Goal: Transaction & Acquisition: Purchase product/service

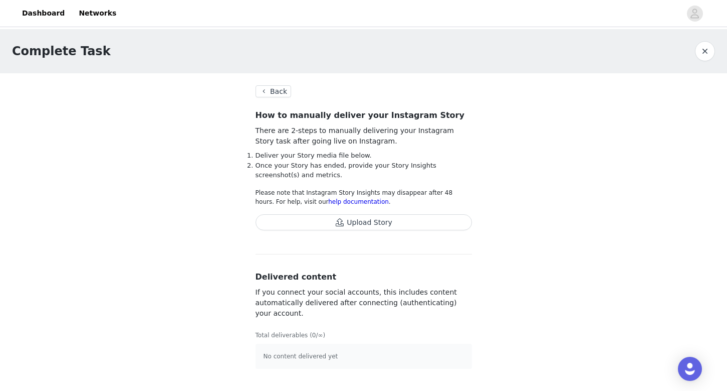
click at [271, 95] on button "Back" at bounding box center [274, 91] width 36 height 12
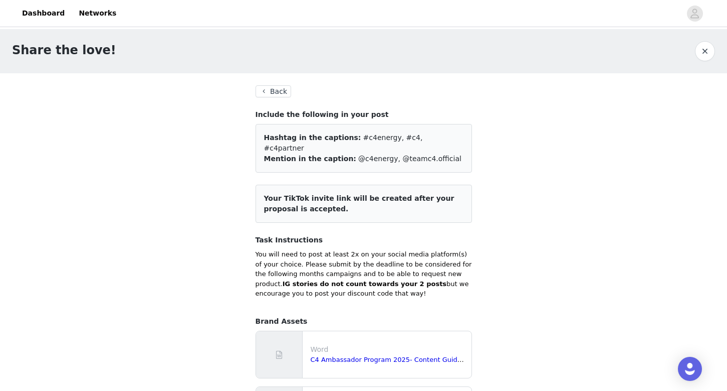
click at [278, 90] on button "Back" at bounding box center [274, 91] width 36 height 12
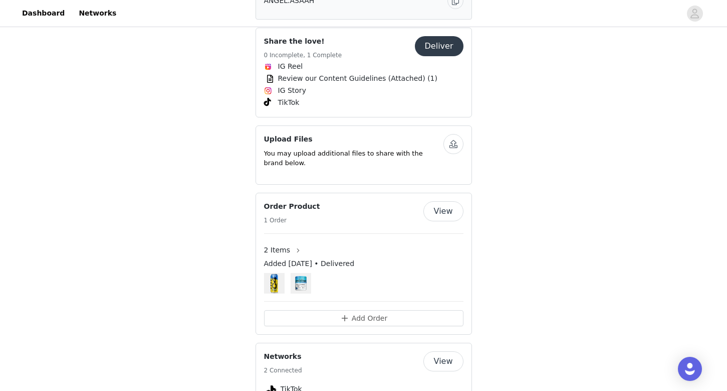
scroll to position [522, 0]
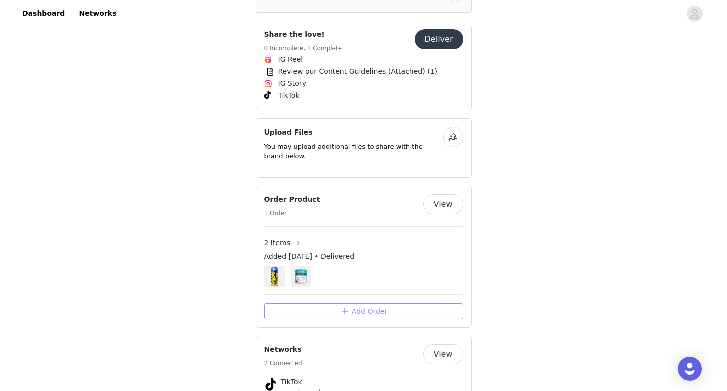
click at [338, 303] on button "Add Order" at bounding box center [364, 311] width 200 height 16
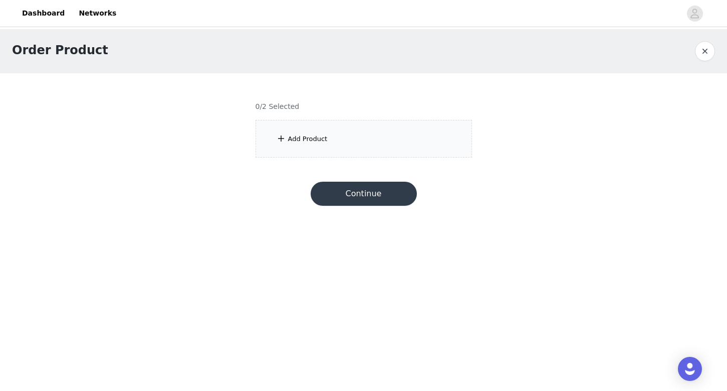
click at [350, 140] on div "Add Product" at bounding box center [364, 139] width 217 height 38
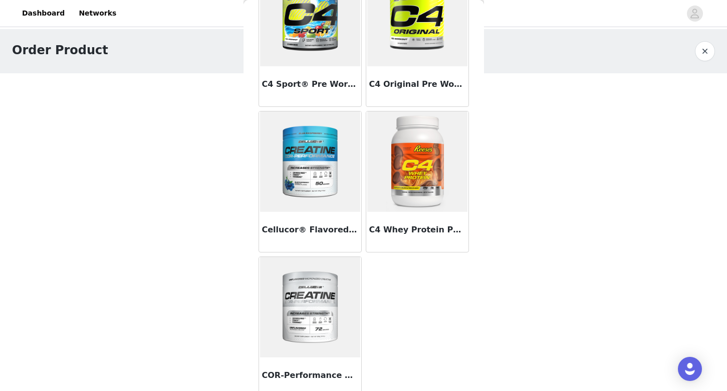
scroll to position [233, 0]
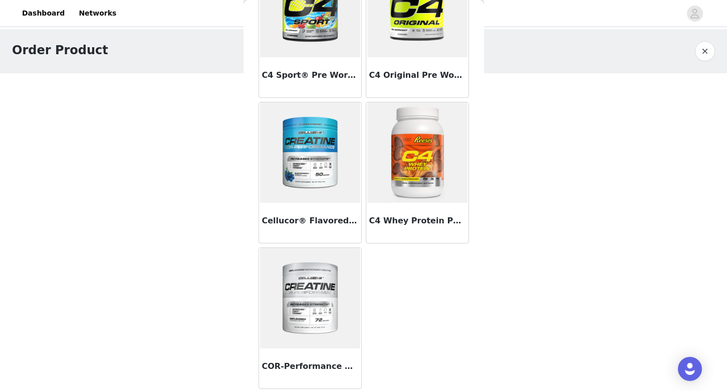
click at [404, 228] on div "C4 Whey Protein Powder" at bounding box center [417, 223] width 102 height 40
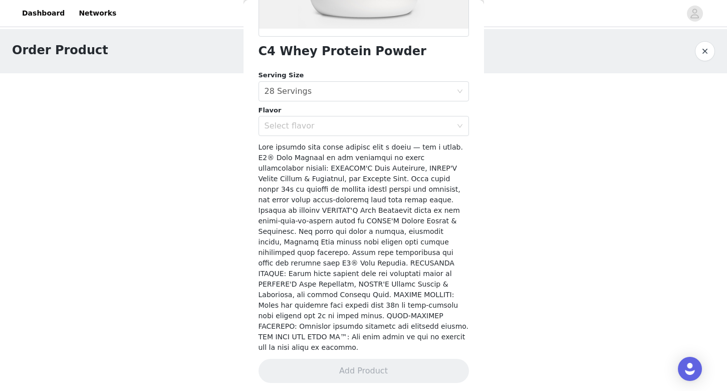
scroll to position [222, 0]
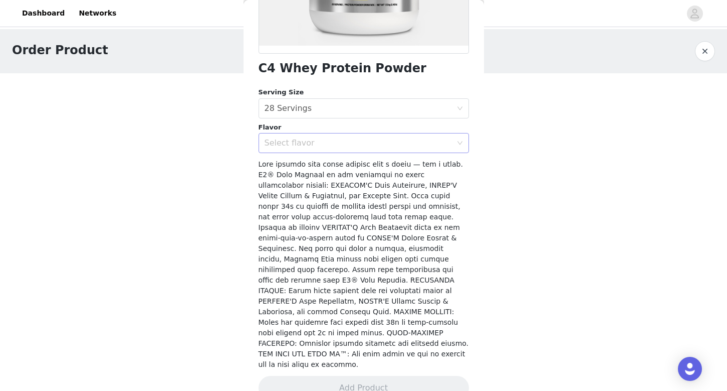
click at [399, 144] on div "Select flavor" at bounding box center [358, 143] width 187 height 10
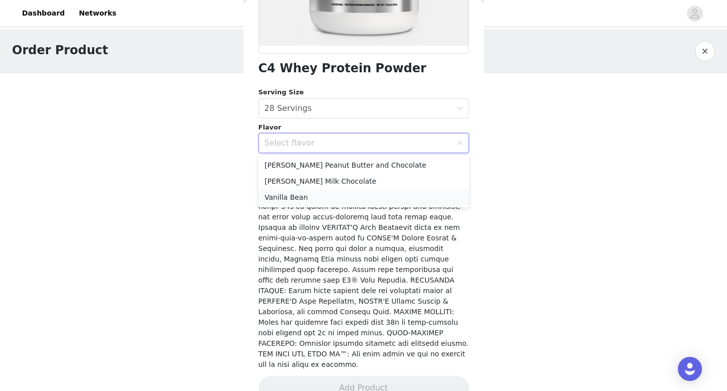
click at [387, 194] on li "Vanilla Bean" at bounding box center [364, 197] width 211 height 16
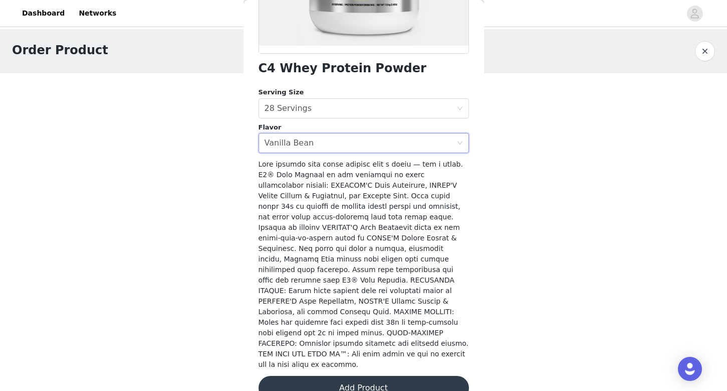
click at [368, 375] on button "Add Product" at bounding box center [364, 387] width 211 height 24
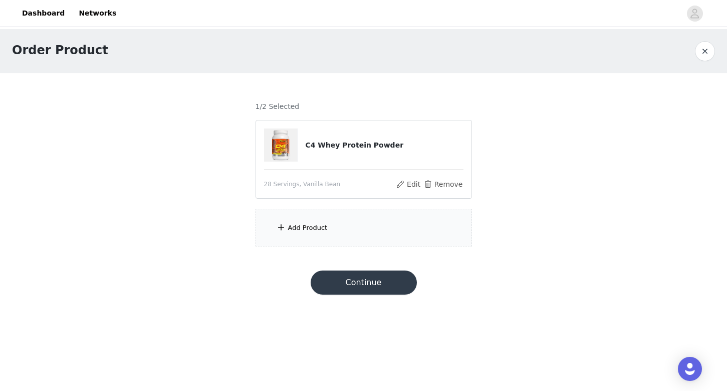
click at [368, 225] on div "Add Product" at bounding box center [364, 228] width 217 height 38
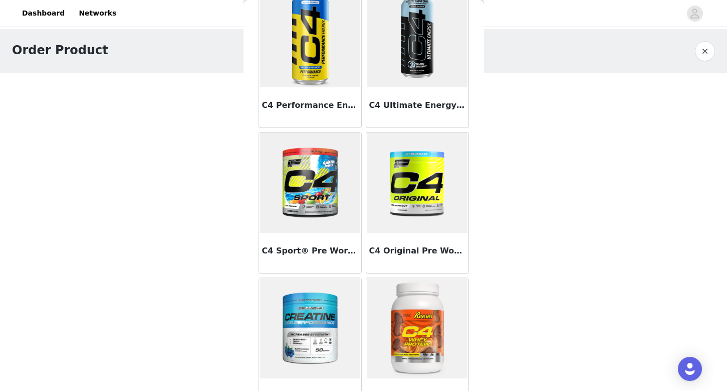
scroll to position [0, 0]
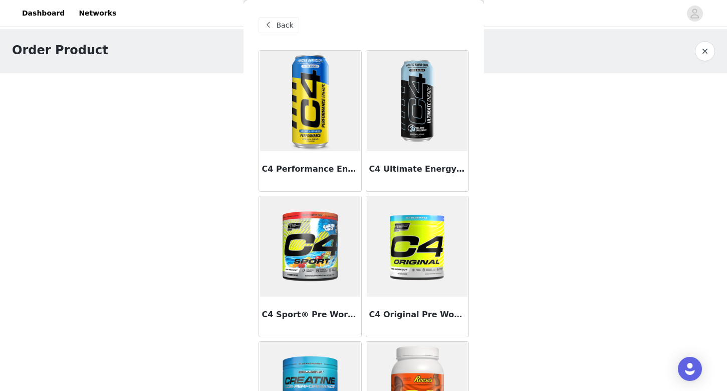
click at [340, 173] on h3 "C4 Performance Energy® Carbonated" at bounding box center [310, 169] width 96 height 12
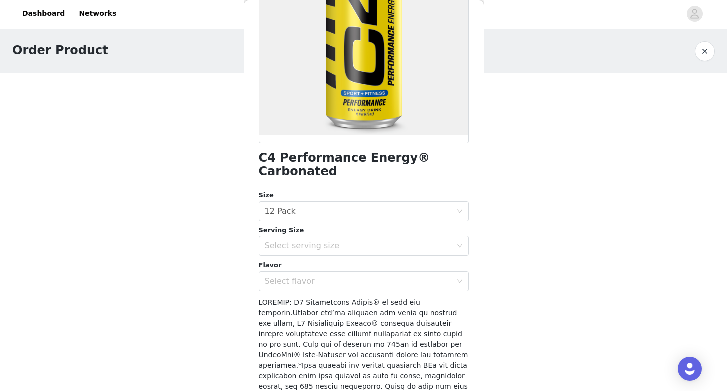
scroll to position [178, 0]
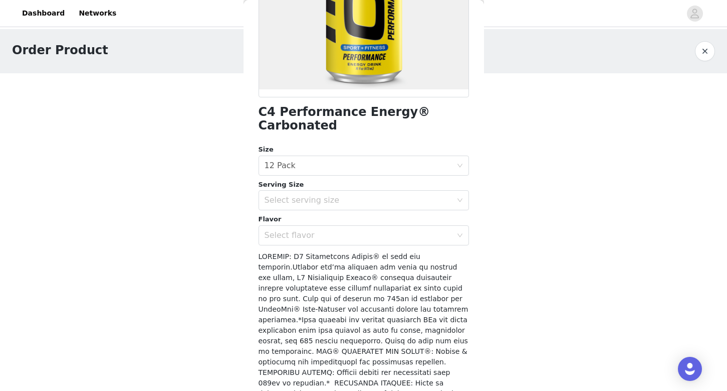
click at [293, 200] on div "Size Select size 12 Pack Serving Size Select serving size Flavor Select flavor" at bounding box center [364, 194] width 211 height 101
click at [296, 191] on div "Select serving size" at bounding box center [361, 200] width 192 height 19
click at [290, 210] on li "16oz" at bounding box center [364, 209] width 211 height 16
click at [290, 230] on div "Select flavor" at bounding box center [358, 235] width 187 height 10
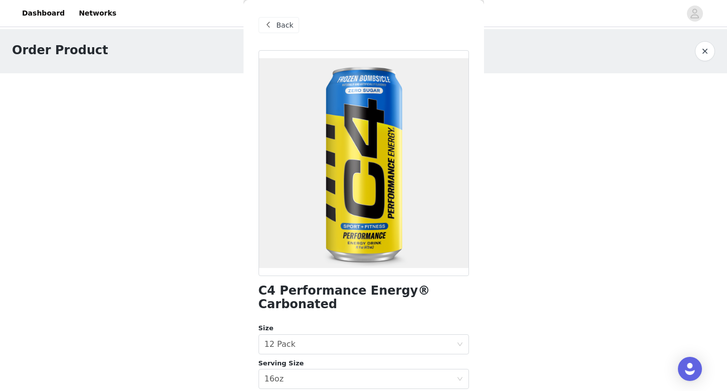
scroll to position [2, 0]
click at [280, 25] on span "Back" at bounding box center [285, 25] width 17 height 11
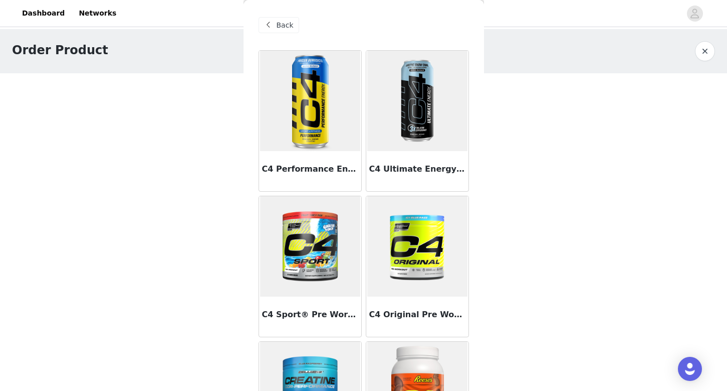
click at [414, 158] on div "C4 Ultimate Energy® Carbonated" at bounding box center [417, 171] width 102 height 40
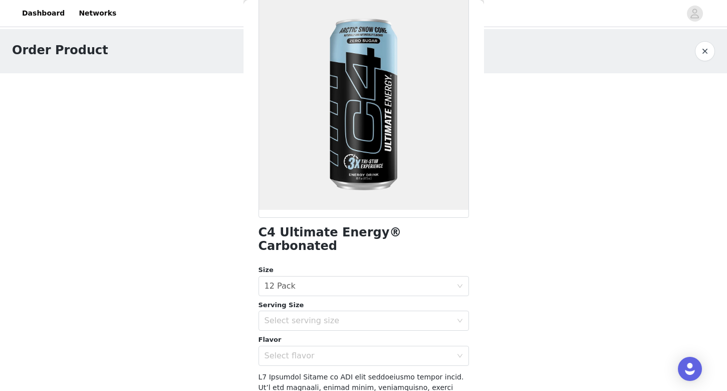
scroll to position [68, 0]
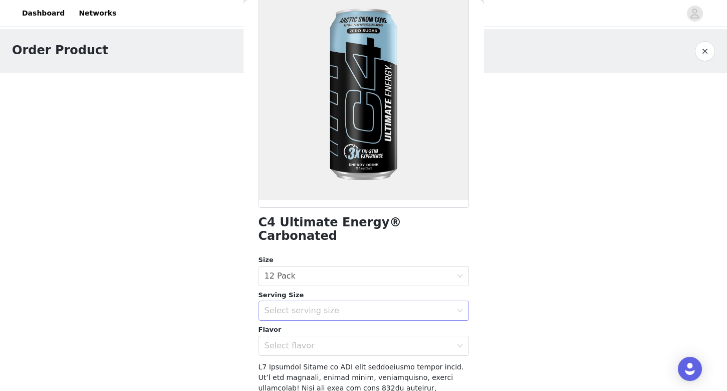
click at [370, 301] on div "Select serving size" at bounding box center [361, 310] width 192 height 19
click at [364, 319] on li "16oz" at bounding box center [364, 319] width 211 height 16
click at [364, 340] on div "Select flavor" at bounding box center [358, 345] width 187 height 10
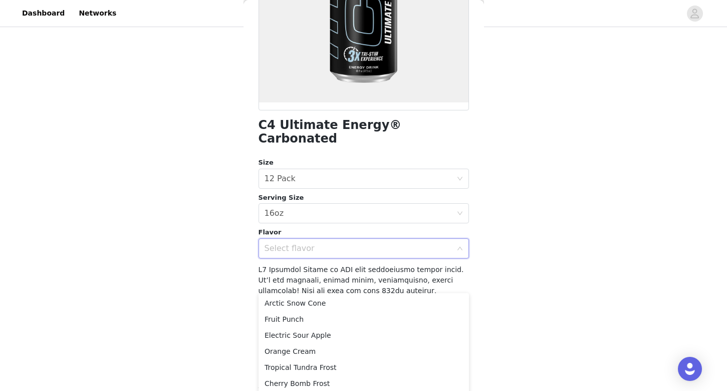
scroll to position [50, 0]
click at [395, 294] on ul "Arctic Snow Cone Fruit Punch Electric Sour Apple Orange Cream Tropical Tundra F…" at bounding box center [364, 352] width 211 height 116
click at [377, 302] on li "Arctic Snow Cone" at bounding box center [364, 304] width 211 height 16
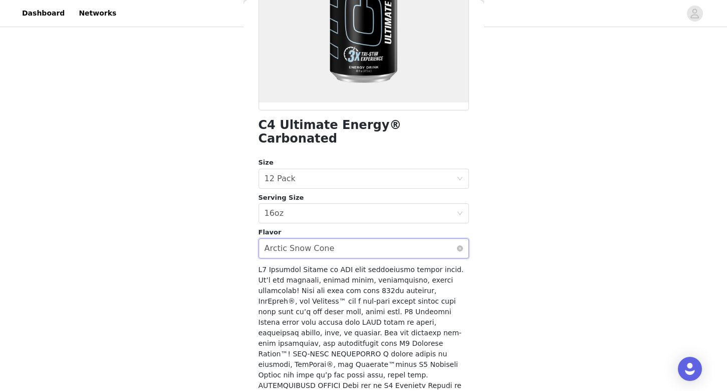
scroll to position [0, 0]
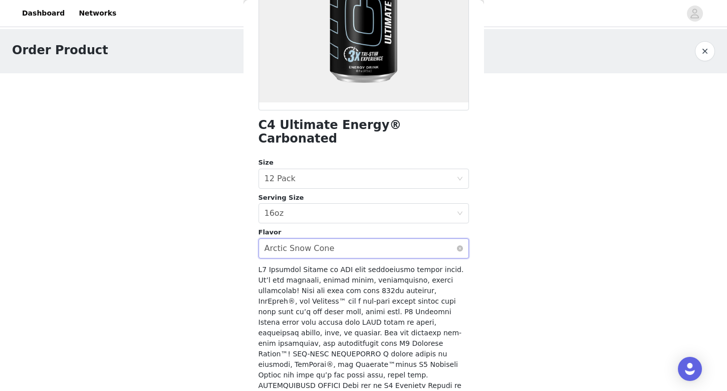
click at [368, 239] on div "Select flavor Arctic Snow Cone" at bounding box center [361, 248] width 192 height 19
click at [241, 330] on body "Dashboard Networks Order Product 1/2 Selected C4 Whey Protein Powder 28 Serving…" at bounding box center [363, 195] width 727 height 391
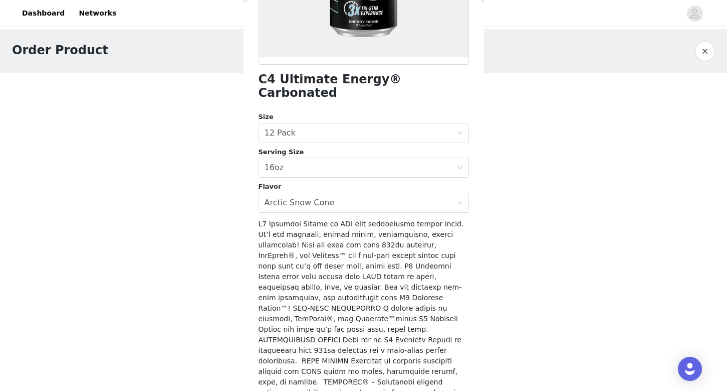
scroll to position [246, 0]
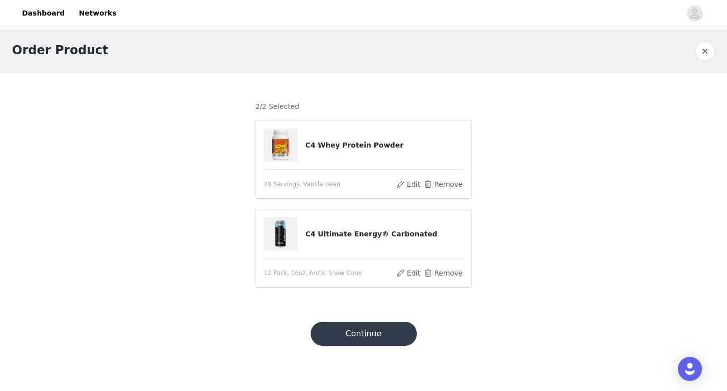
click at [341, 335] on button "Continue" at bounding box center [364, 333] width 106 height 24
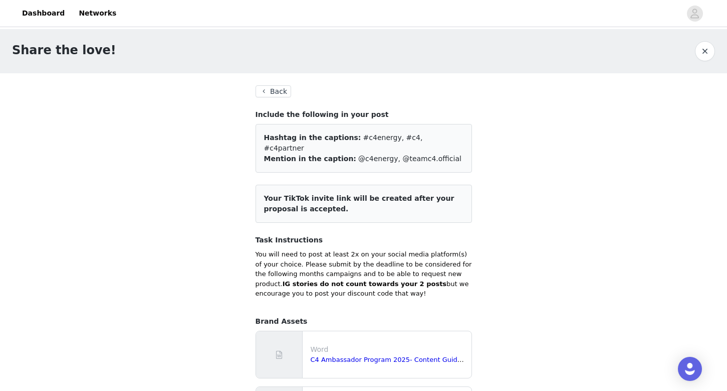
click at [275, 94] on button "Back" at bounding box center [274, 91] width 36 height 12
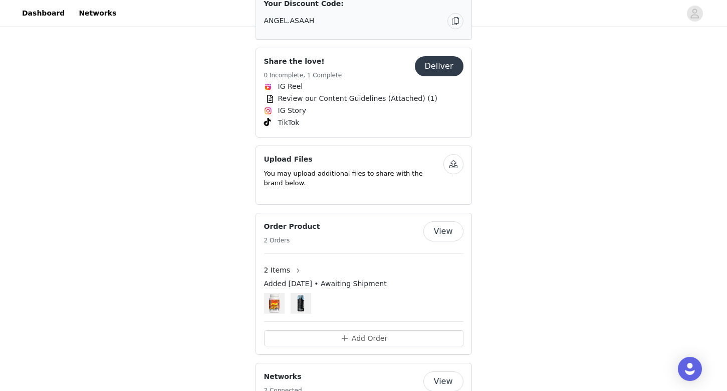
scroll to position [615, 0]
